Goal: Task Accomplishment & Management: Complete application form

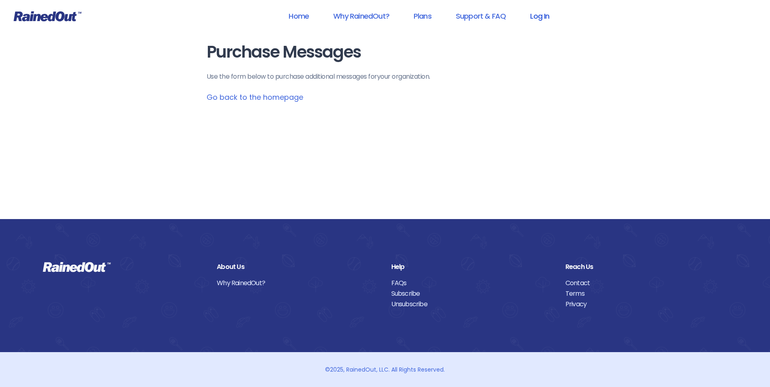
click at [551, 14] on link "Log In" at bounding box center [540, 16] width 40 height 18
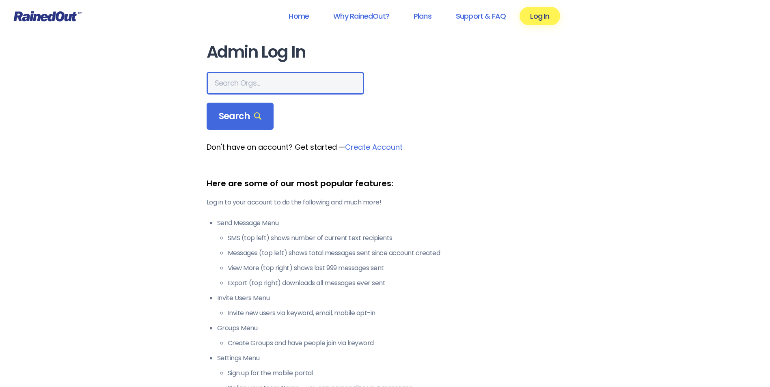
click at [273, 86] on input "text" at bounding box center [286, 83] width 158 height 23
type input "city of poway"
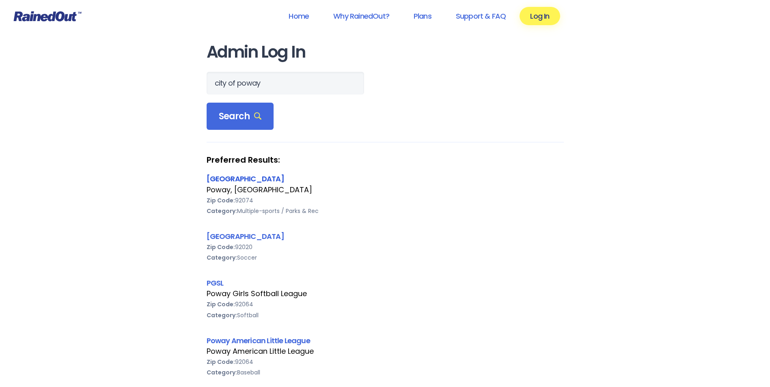
click at [238, 184] on link "[GEOGRAPHIC_DATA]" at bounding box center [246, 179] width 78 height 10
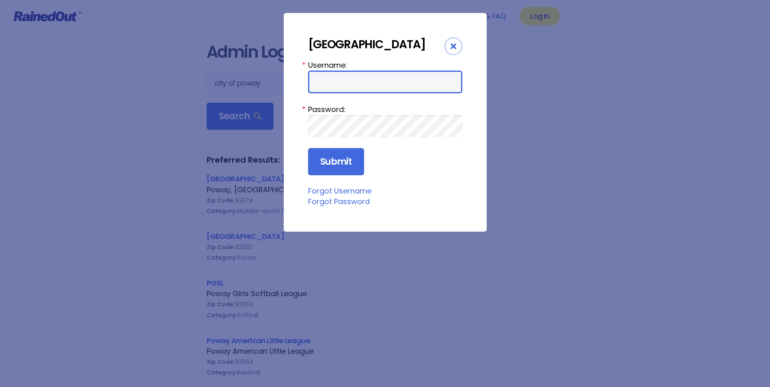
click at [322, 82] on input "Username:" at bounding box center [385, 82] width 154 height 23
type input "cpark"
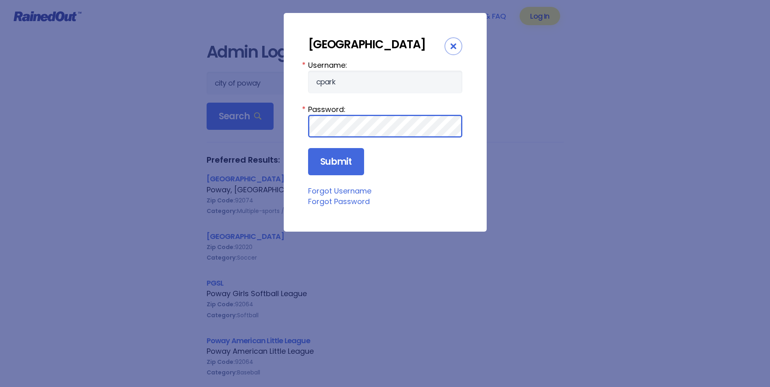
click at [308, 148] on input "Submit" at bounding box center [336, 162] width 56 height 28
